Goal: Task Accomplishment & Management: Manage account settings

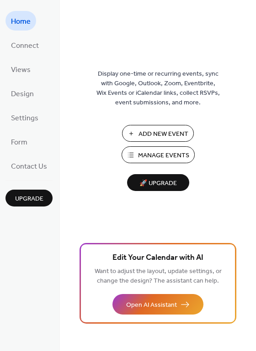
click at [159, 159] on span "Manage Events" at bounding box center [163, 156] width 51 height 10
click at [156, 133] on span "Add New Event" at bounding box center [163, 135] width 50 height 10
click at [167, 158] on span "Manage Events" at bounding box center [163, 156] width 51 height 10
click at [159, 152] on span "Manage Events" at bounding box center [163, 156] width 51 height 10
